Goal: Transaction & Acquisition: Purchase product/service

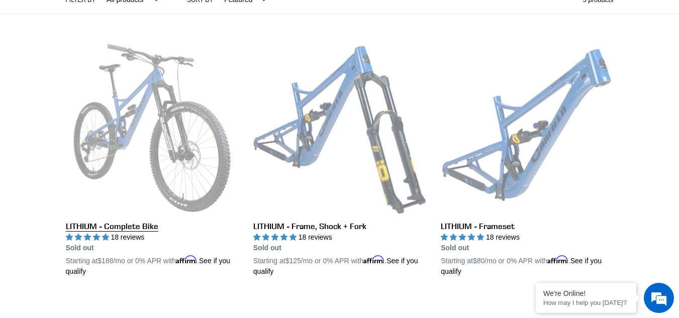
click at [143, 109] on link "LITHIUM - Complete Bike" at bounding box center [152, 159] width 172 height 235
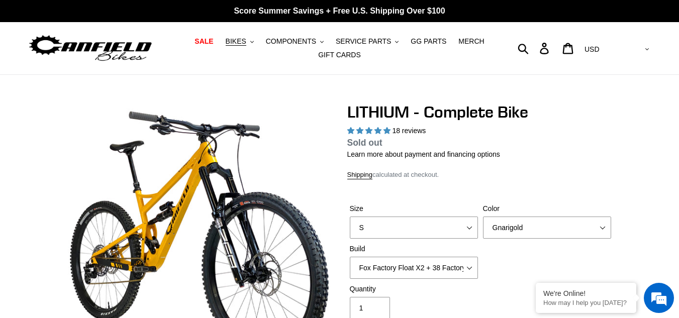
select select "highest-rating"
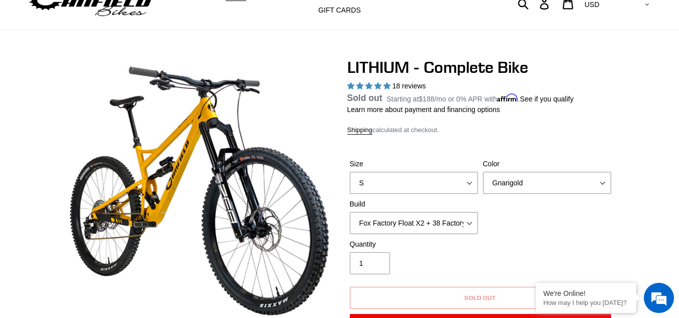
scroll to position [44, 0]
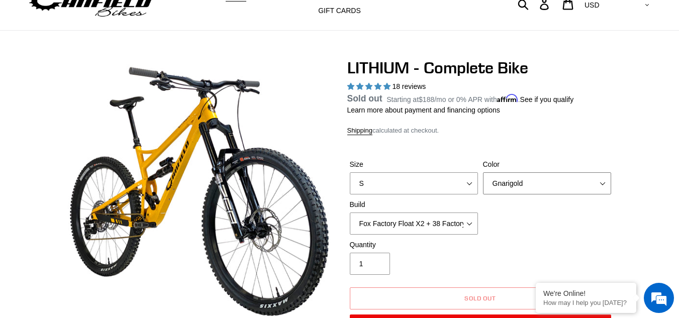
drag, startPoint x: 516, startPoint y: 188, endPoint x: 511, endPoint y: 179, distance: 9.9
click at [516, 188] on select "Gnarigold Blue Velvet Stealth Black" at bounding box center [547, 183] width 128 height 22
click at [511, 179] on select "Gnarigold Blue Velvet Stealth Black" at bounding box center [547, 183] width 128 height 22
select select "Blue Velvet"
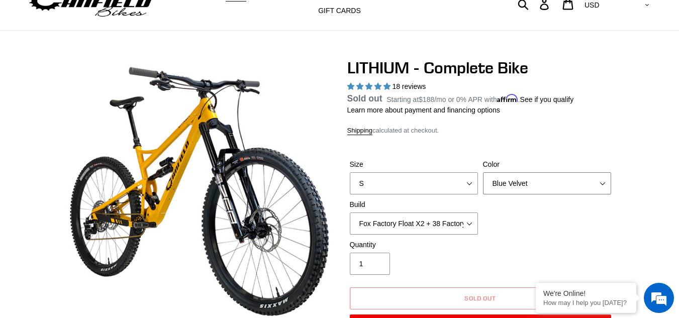
click at [483, 184] on select "Gnarigold Blue Velvet Stealth Black" at bounding box center [547, 183] width 128 height 22
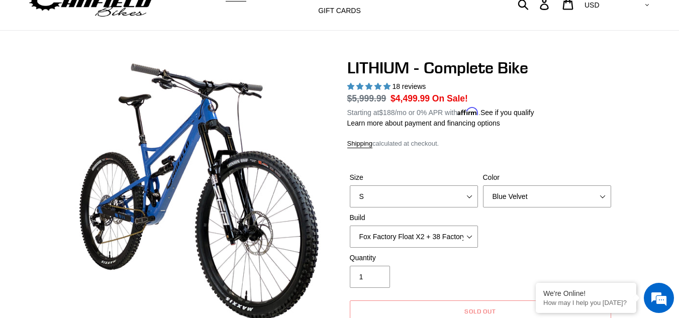
click at [515, 176] on label "Color" at bounding box center [547, 177] width 128 height 11
click at [515, 185] on select "Gnarigold Blue Velvet Stealth Black" at bounding box center [547, 196] width 128 height 22
click at [516, 183] on div "Color Gnarigold Blue Velvet Stealth Black" at bounding box center [546, 189] width 133 height 35
click at [518, 187] on select "Gnarigold Blue Velvet Stealth Black" at bounding box center [547, 196] width 128 height 22
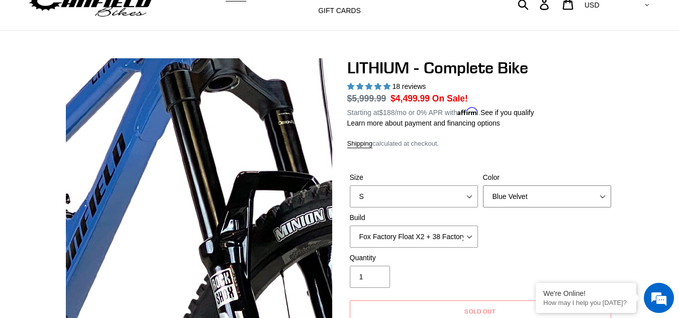
scroll to position [44, 0]
